Goal: Task Accomplishment & Management: Complete application form

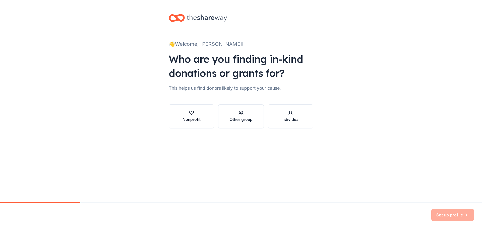
click at [202, 119] on button "Nonprofit" at bounding box center [191, 116] width 45 height 24
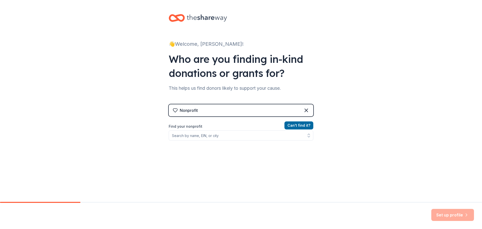
click at [300, 110] on div "Nonprofit" at bounding box center [241, 110] width 144 height 12
click at [193, 136] on input "Find your nonprofit" at bounding box center [241, 135] width 144 height 10
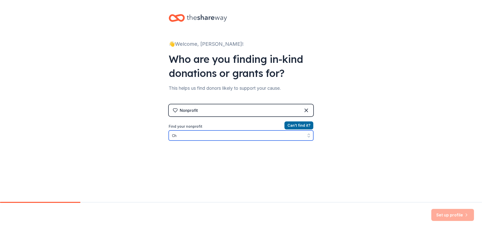
type input "C"
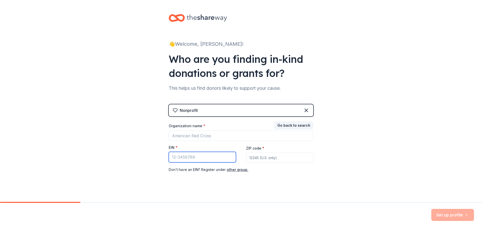
click at [205, 159] on input "EIN *" at bounding box center [202, 157] width 67 height 11
type input "[US_EMPLOYER_IDENTIFICATION_NUMBER]"
click at [251, 157] on input "ZIP code *" at bounding box center [279, 157] width 67 height 10
type input "82001"
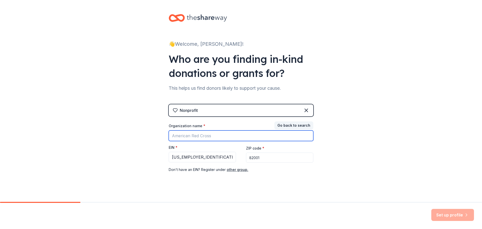
click at [172, 134] on input "Organization name *" at bounding box center [241, 135] width 144 height 11
type input "Cheyenne Frontier Days™ [GEOGRAPHIC_DATA]"
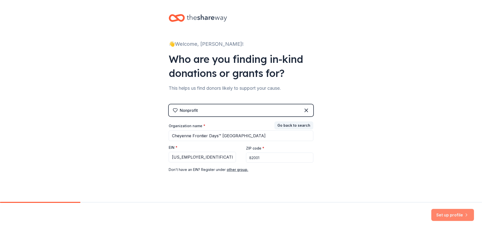
click at [440, 213] on button "Set up profile" at bounding box center [452, 214] width 43 height 12
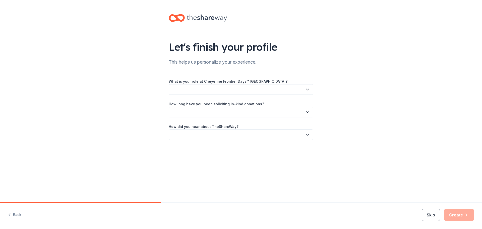
click at [176, 90] on button "button" at bounding box center [241, 89] width 144 height 11
click at [175, 90] on button "button" at bounding box center [241, 89] width 144 height 11
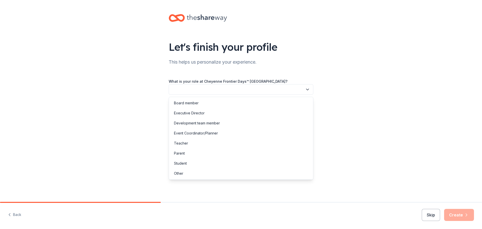
click at [309, 91] on icon "button" at bounding box center [307, 89] width 5 height 5
click at [185, 174] on div "Other" at bounding box center [241, 173] width 142 height 10
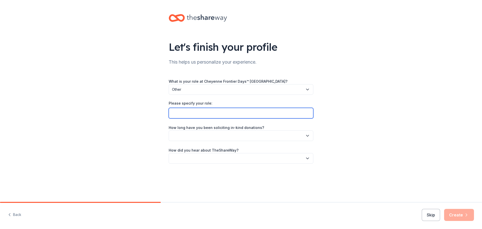
click at [191, 112] on input "Please specify your role:" at bounding box center [241, 113] width 144 height 11
type input "E"
type input "Education Coordinator and Programming Co-Coordinator"
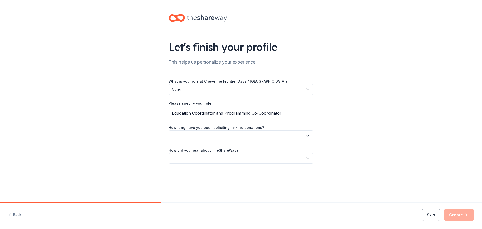
click at [308, 135] on icon "button" at bounding box center [307, 135] width 3 height 1
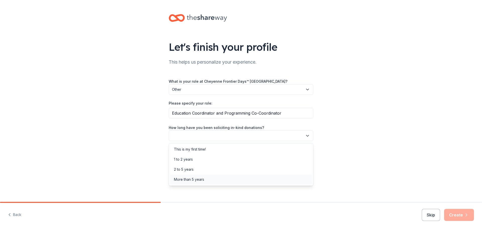
click at [188, 178] on div "More than 5 years" at bounding box center [189, 179] width 30 height 6
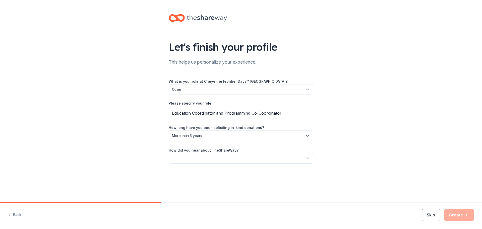
click at [306, 156] on icon "button" at bounding box center [307, 158] width 5 height 5
click at [181, 182] on div "Online search" at bounding box center [185, 182] width 23 height 6
click at [461, 212] on button "Create" at bounding box center [459, 214] width 30 height 12
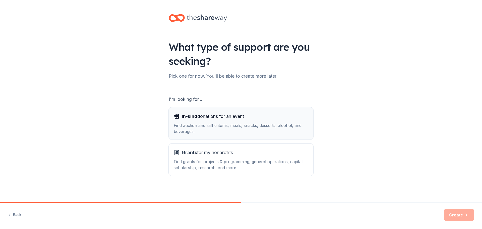
click at [202, 124] on div "Find auction and raffle items, meals, snacks, desserts, alcohol, and beverages." at bounding box center [241, 128] width 134 height 12
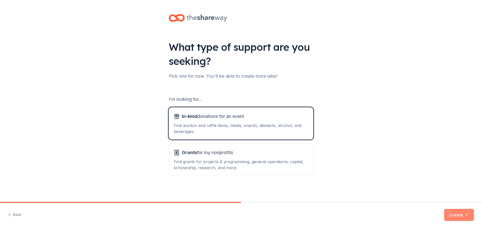
click at [454, 213] on button "Create" at bounding box center [459, 214] width 30 height 12
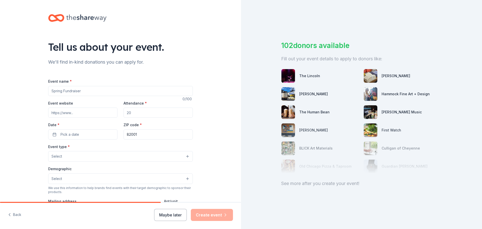
click at [77, 90] on input "Event name *" at bounding box center [120, 91] width 144 height 10
type input "Thankful [DATE]"
click at [125, 111] on input "Attendance *" at bounding box center [157, 112] width 69 height 10
type input "150"
click at [69, 131] on button "Pick a date" at bounding box center [82, 134] width 69 height 10
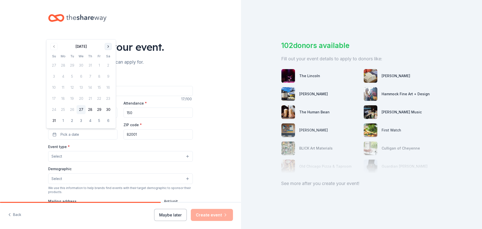
click at [109, 46] on button "Go to next month" at bounding box center [108, 46] width 7 height 7
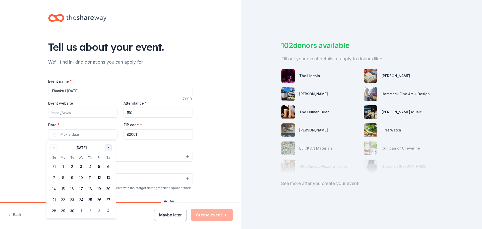
click at [106, 147] on button "Go to next month" at bounding box center [108, 147] width 7 height 7
click at [89, 189] on button "16" at bounding box center [90, 188] width 9 height 9
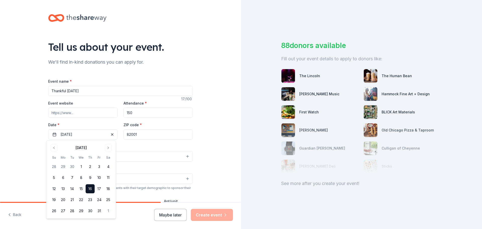
click at [156, 143] on div "Event type * Select" at bounding box center [120, 152] width 144 height 18
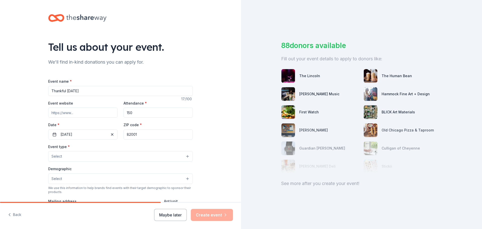
click at [183, 157] on button "Select" at bounding box center [120, 156] width 144 height 11
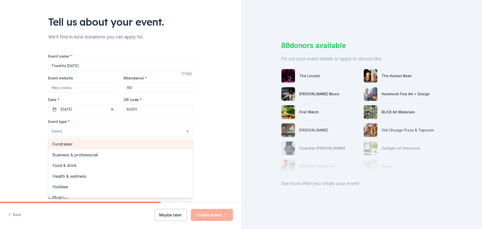
click at [64, 145] on span "Fundraiser" at bounding box center [120, 143] width 136 height 7
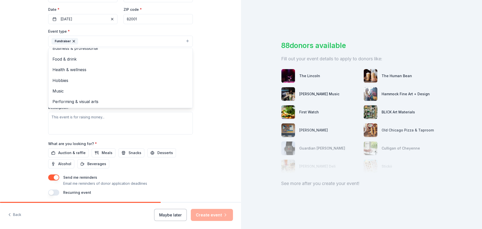
scroll to position [125, 0]
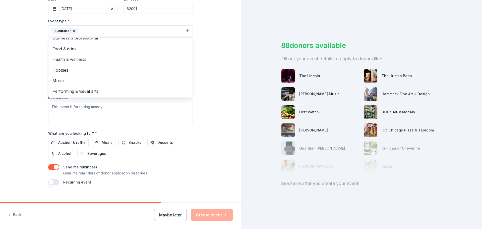
click at [68, 107] on div "Event type * Fundraiser Business & professional Food & drink Health & wellness …" at bounding box center [120, 71] width 144 height 106
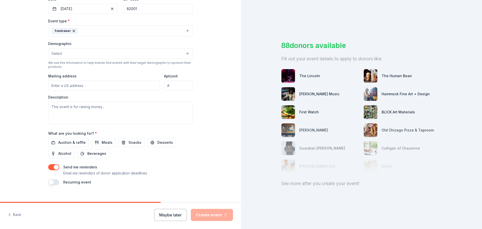
click at [70, 54] on button "Select" at bounding box center [120, 53] width 144 height 11
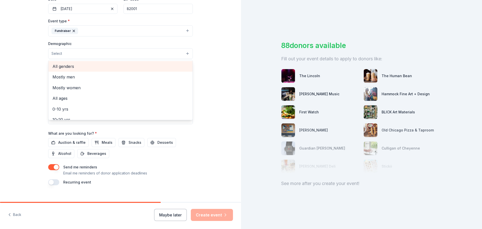
click at [65, 65] on span "All genders" at bounding box center [120, 66] width 136 height 7
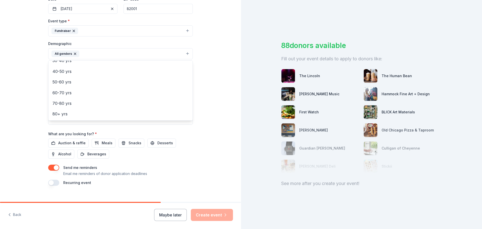
scroll to position [133, 0]
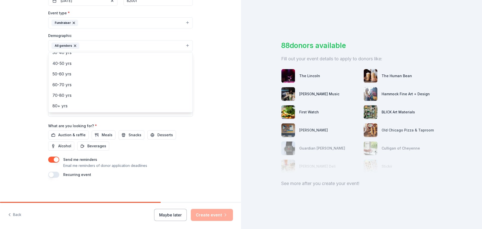
click at [68, 135] on div "Event name * Thankful Thursday 17 /100 Event website Attendance * 150 Date * 10…" at bounding box center [120, 61] width 144 height 233
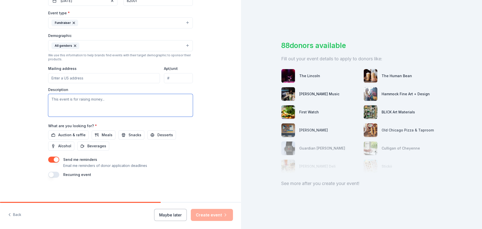
click at [78, 100] on textarea at bounding box center [120, 105] width 144 height 23
click at [51, 78] on input "Mailing address" at bounding box center [104, 78] width 112 height 10
type input "4610 Carey Avenue, Cheyenne, WY, 82001"
click at [63, 103] on textarea at bounding box center [120, 105] width 144 height 23
type textarea "General Operational Funds"
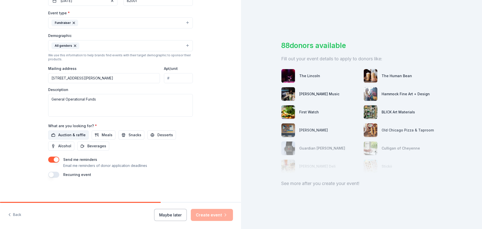
click at [68, 134] on span "Auction & raffle" at bounding box center [71, 135] width 27 height 6
click at [215, 215] on button "Create event" at bounding box center [212, 214] width 42 height 12
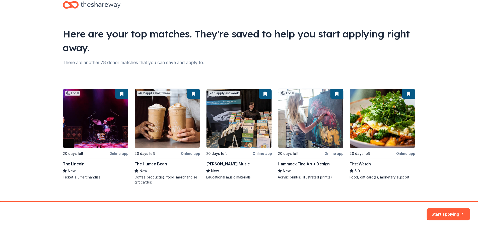
scroll to position [22, 0]
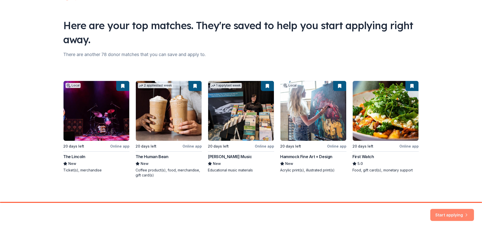
click at [444, 215] on button "Start applying" at bounding box center [452, 211] width 44 height 12
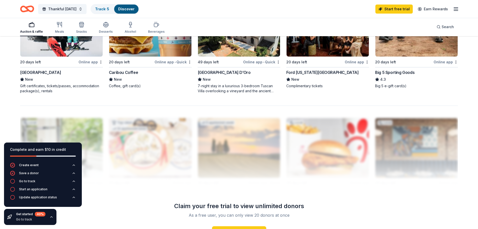
scroll to position [426, 0]
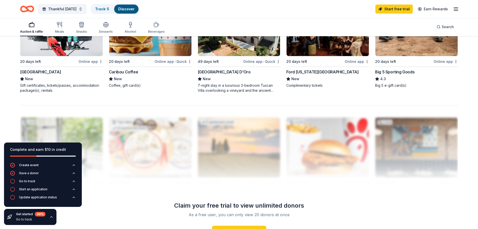
click at [392, 69] on div "Big 5 Sporting Goods" at bounding box center [394, 72] width 39 height 6
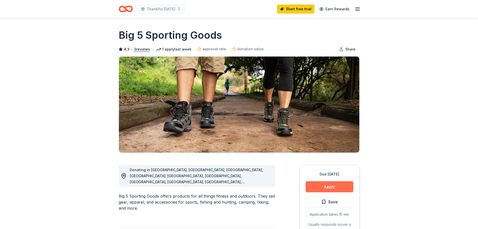
click at [331, 185] on button "Apply" at bounding box center [330, 186] width 48 height 11
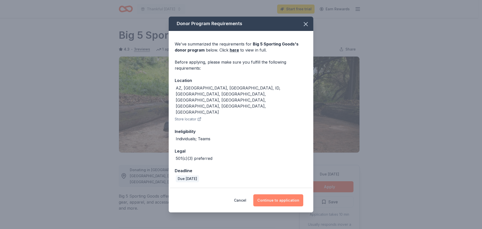
click at [272, 194] on button "Continue to application" at bounding box center [278, 200] width 50 height 12
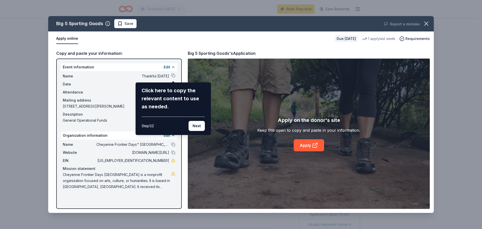
click at [174, 76] on div "Big 5 Sporting Goods Save Report a mistake Apply online Due [DATE] 1 apply last…" at bounding box center [240, 114] width 385 height 196
click at [173, 74] on div "Big 5 Sporting Goods Save Report a mistake Apply online Due [DATE] 1 apply last…" at bounding box center [240, 114] width 385 height 196
click at [164, 94] on div "Click here to copy the relevant content to use as needed." at bounding box center [172, 98] width 63 height 24
click at [192, 128] on button "Next" at bounding box center [196, 126] width 16 height 10
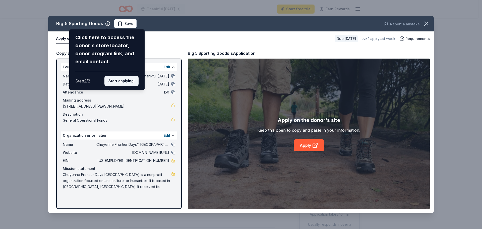
click at [117, 81] on button "Start applying!" at bounding box center [121, 81] width 34 height 10
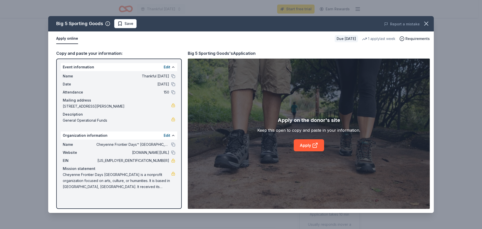
drag, startPoint x: 156, startPoint y: 188, endPoint x: 101, endPoint y: 69, distance: 131.2
click at [101, 69] on div "Event information Edit Name Thankful [DATE] Date [DATE] Attendance 150 Mailing …" at bounding box center [118, 133] width 125 height 150
click at [309, 146] on link "Apply" at bounding box center [308, 145] width 30 height 12
click at [173, 152] on button at bounding box center [173, 152] width 4 height 4
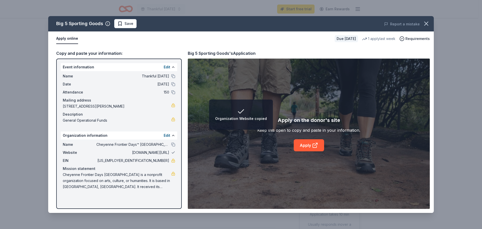
click at [173, 152] on button at bounding box center [173, 152] width 4 height 4
click at [175, 144] on button at bounding box center [173, 144] width 4 height 4
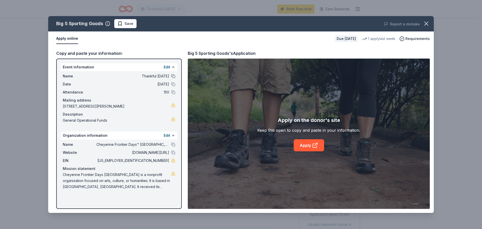
click at [173, 76] on button at bounding box center [173, 76] width 4 height 4
click at [174, 83] on button at bounding box center [173, 84] width 4 height 4
click at [174, 92] on button at bounding box center [173, 92] width 4 height 4
drag, startPoint x: 149, startPoint y: 152, endPoint x: 144, endPoint y: 153, distance: 4.6
click at [144, 153] on span "[DOMAIN_NAME][URL]" at bounding box center [132, 152] width 73 height 6
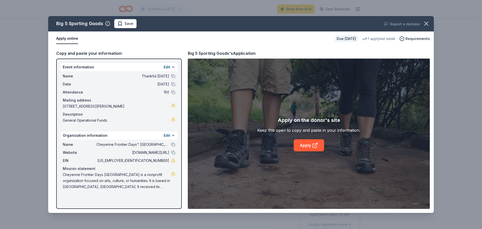
click at [144, 153] on span "[DOMAIN_NAME][URL]" at bounding box center [132, 152] width 73 height 6
drag, startPoint x: 139, startPoint y: 153, endPoint x: 169, endPoint y: 154, distance: 29.1
click at [169, 154] on span "[DOMAIN_NAME][URL]" at bounding box center [132, 152] width 73 height 6
